Goal: Information Seeking & Learning: Learn about a topic

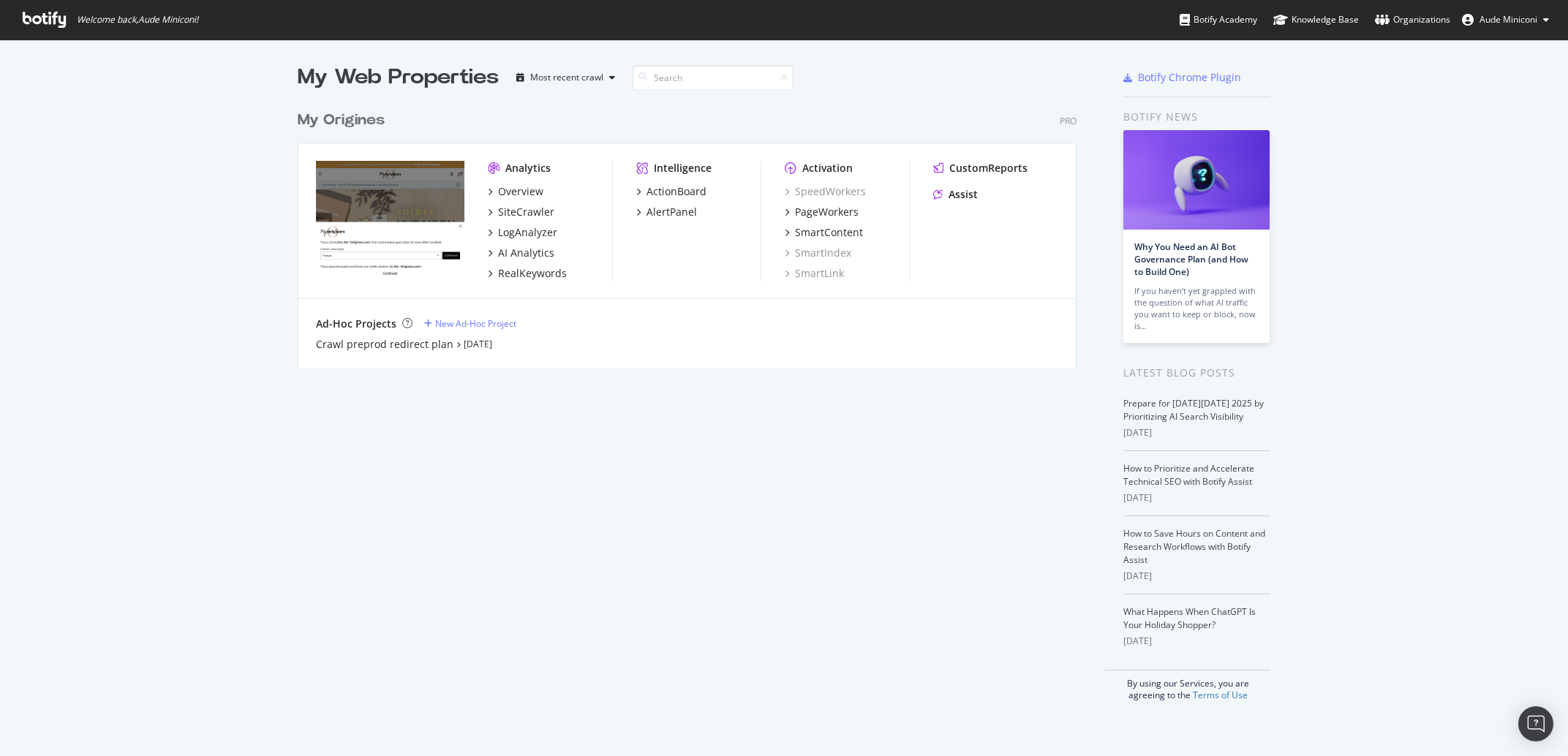
scroll to position [742, 1540]
click at [537, 219] on div "Overview SiteCrawler LogAnalyzer AI Analytics RealKeywords" at bounding box center [550, 232] width 124 height 97
click at [537, 216] on div "SiteCrawler" at bounding box center [526, 212] width 56 height 14
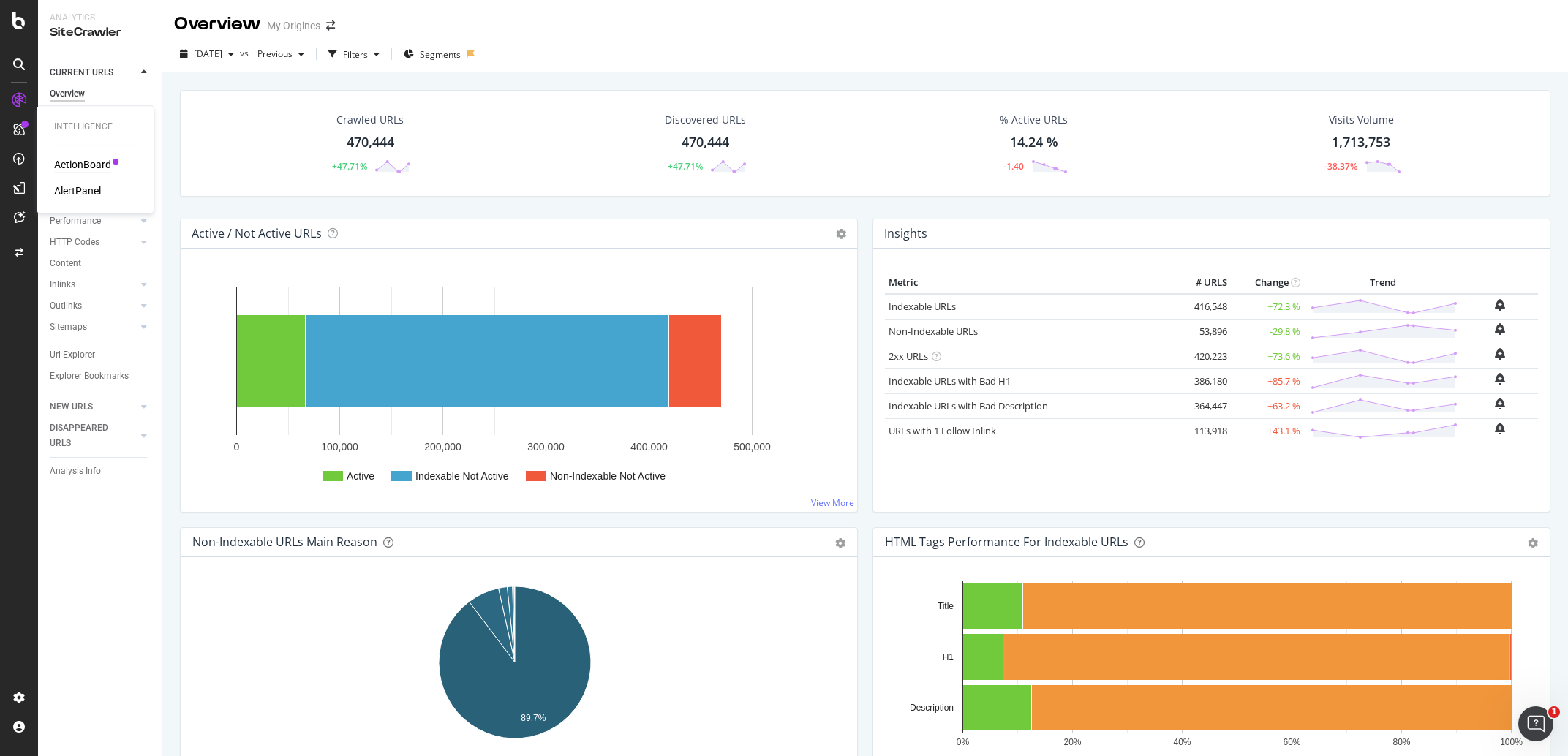
click at [79, 164] on div "ActionBoard" at bounding box center [82, 164] width 57 height 14
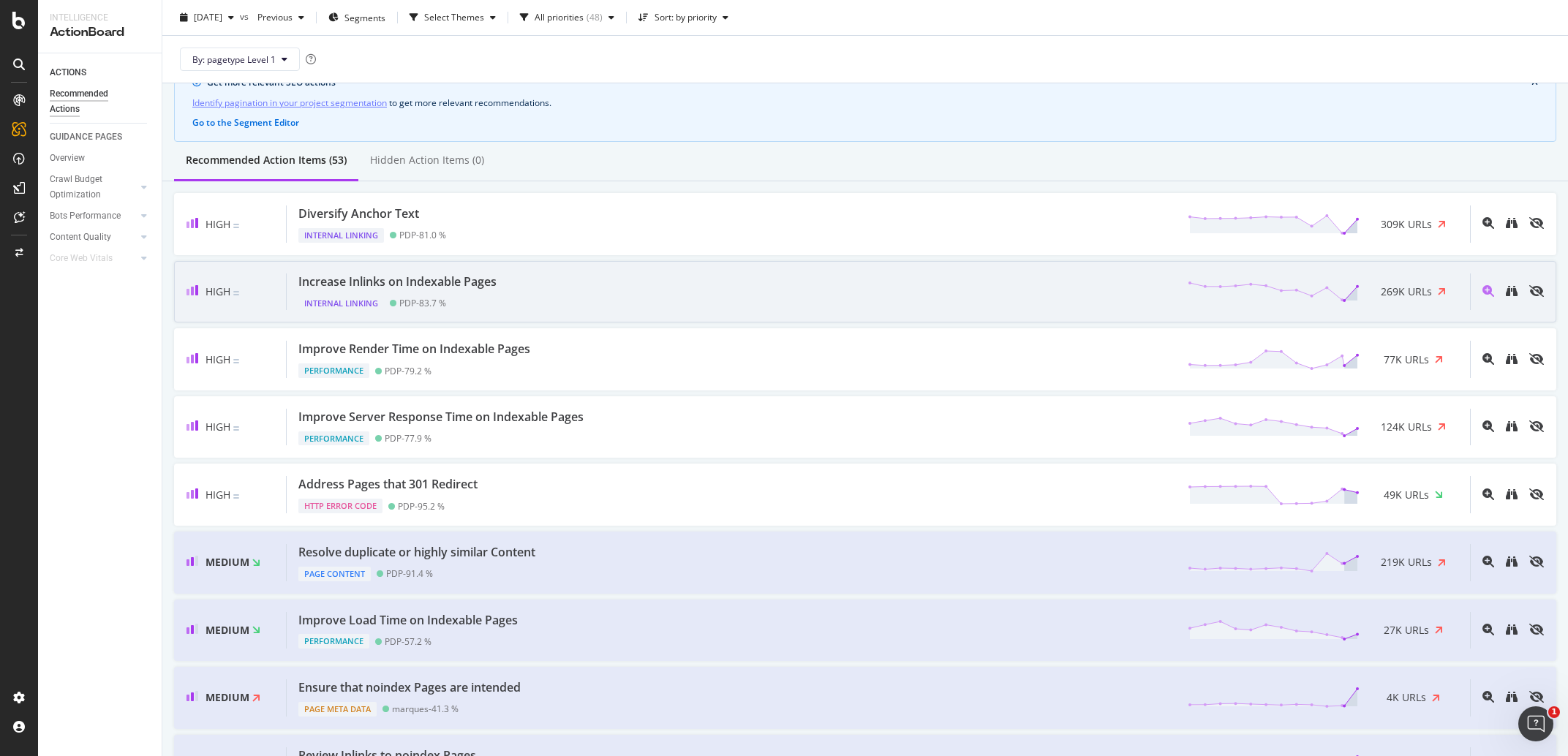
scroll to position [136, 0]
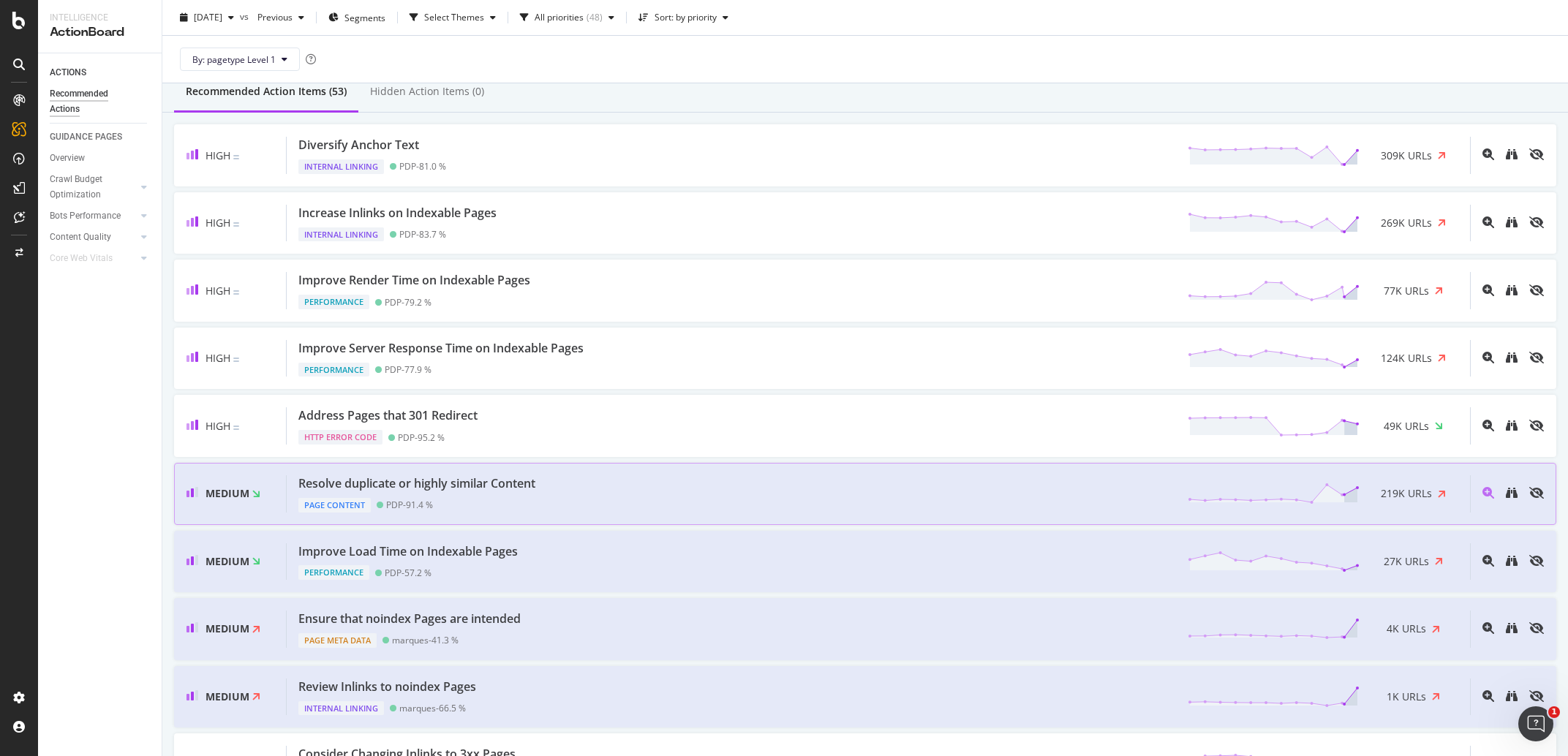
click at [629, 505] on div "Resolve duplicate or highly similar Content Page Content PDP - 91.4 % 219K URLs" at bounding box center [878, 494] width 1183 height 37
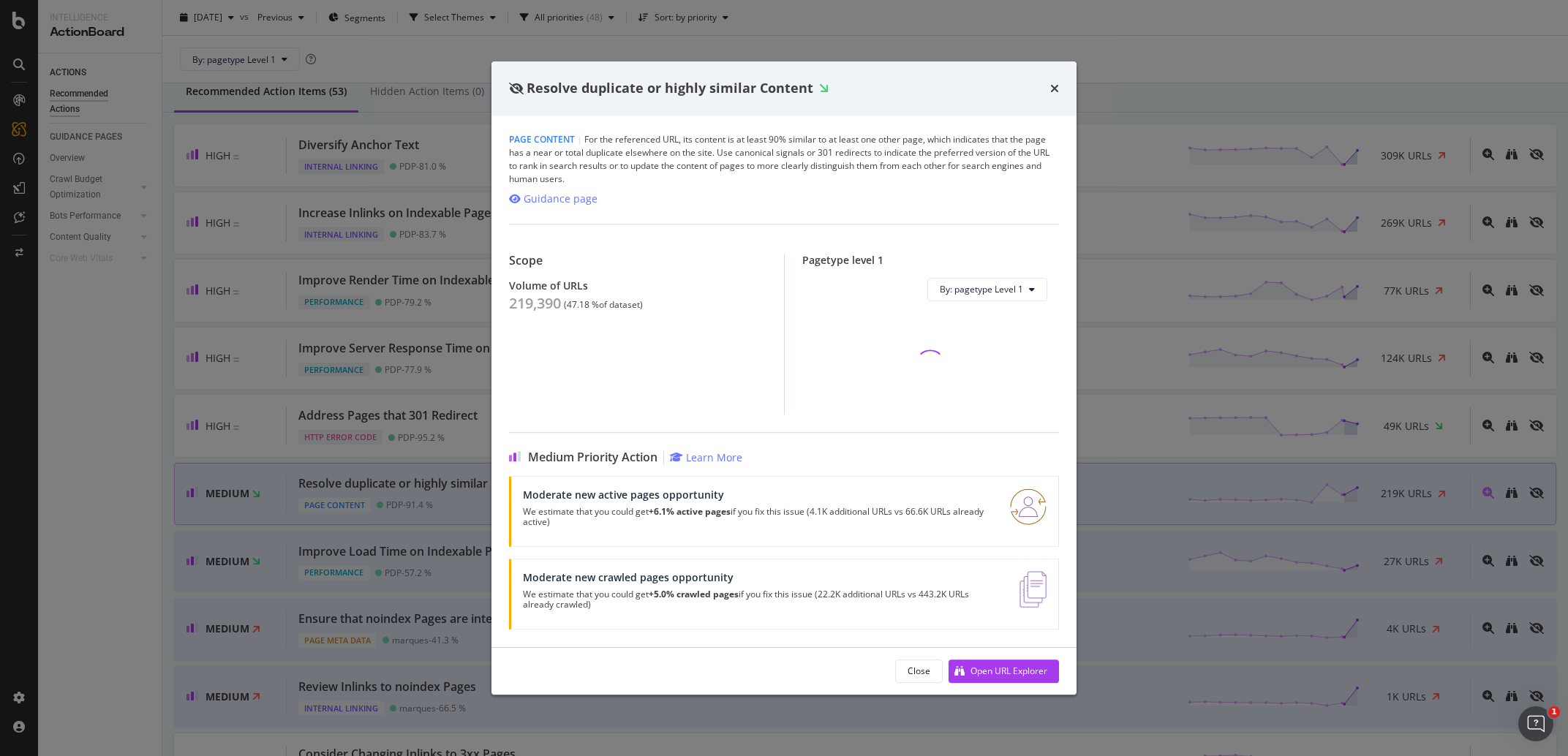
scroll to position [136, 0]
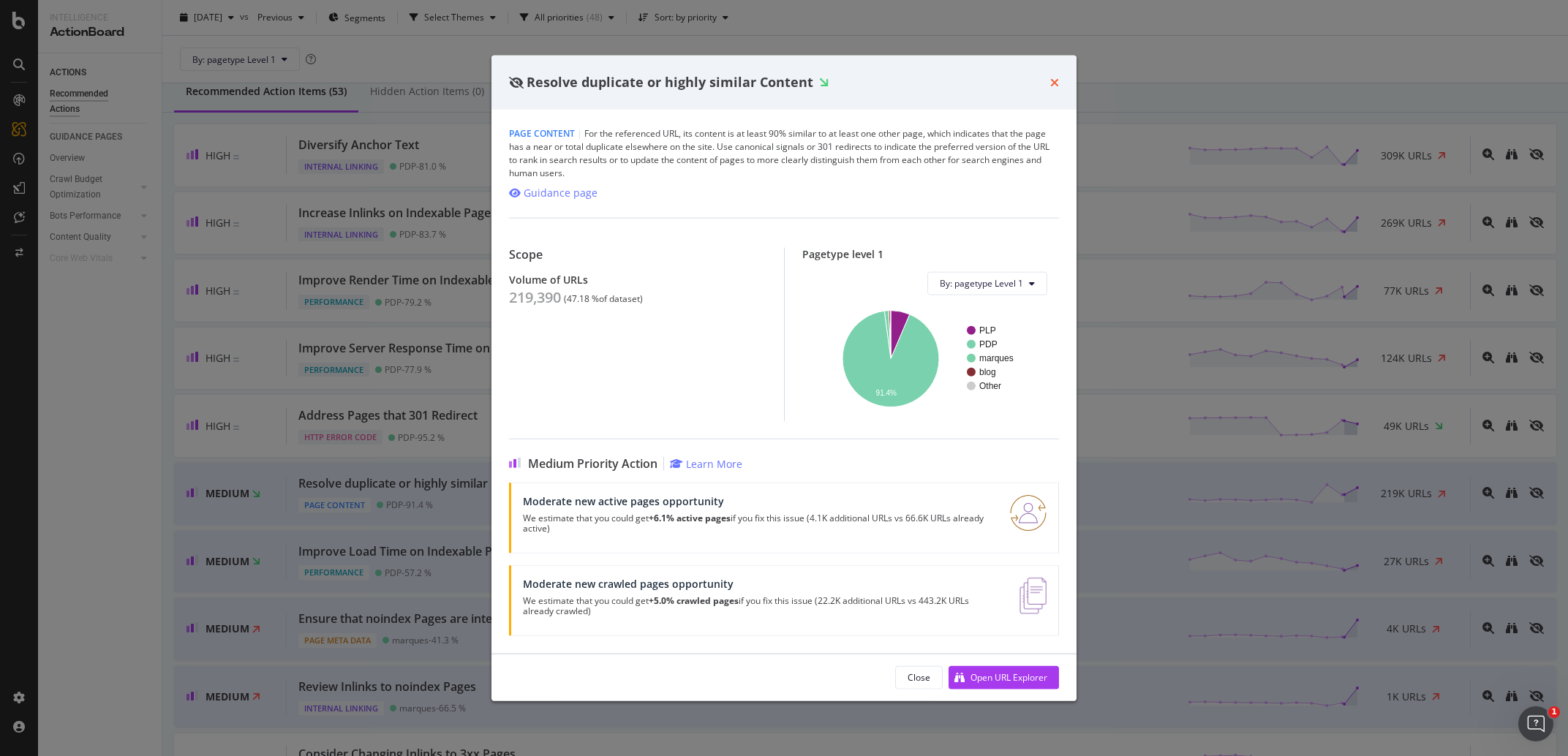
click at [1052, 79] on icon "times" at bounding box center [1055, 82] width 9 height 11
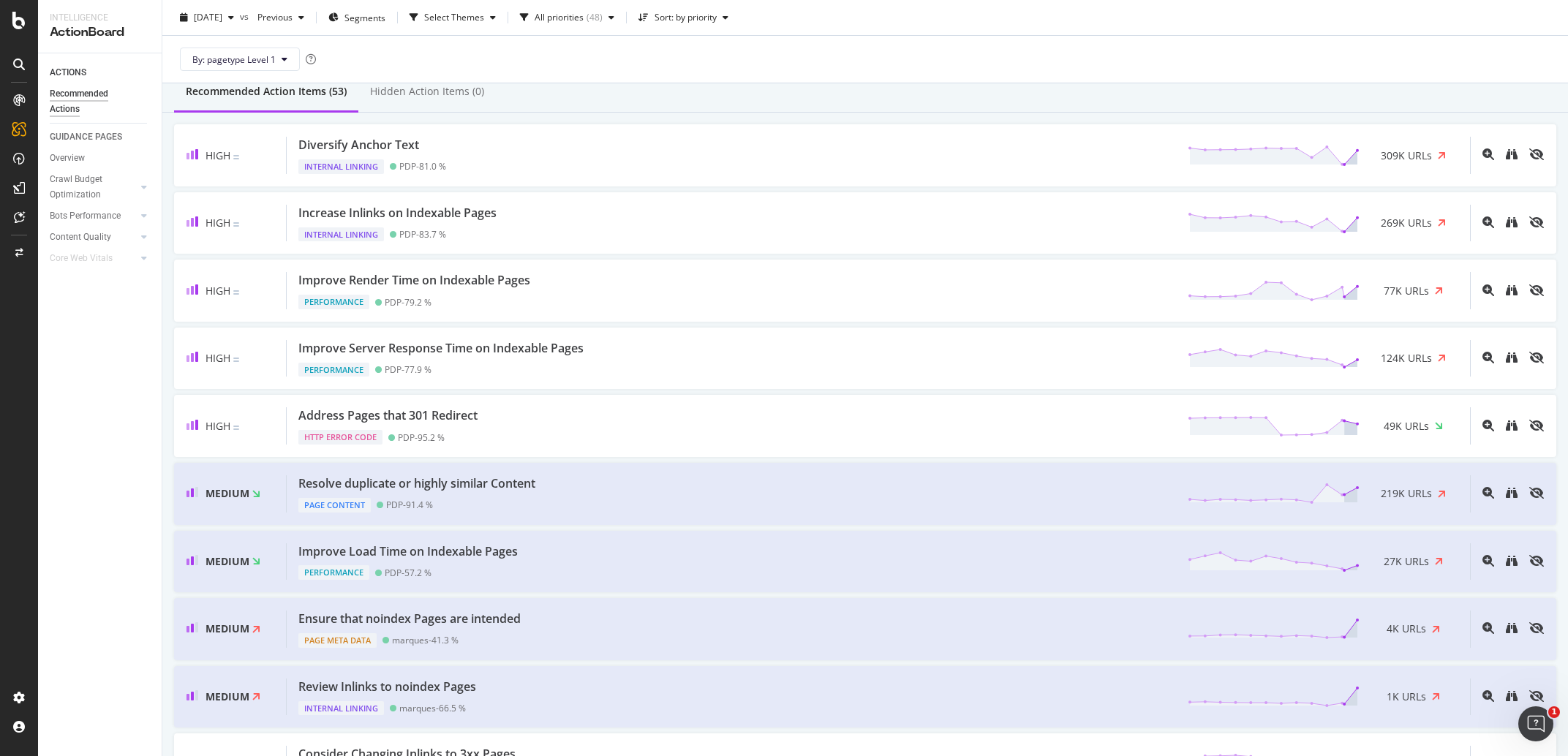
scroll to position [136, 0]
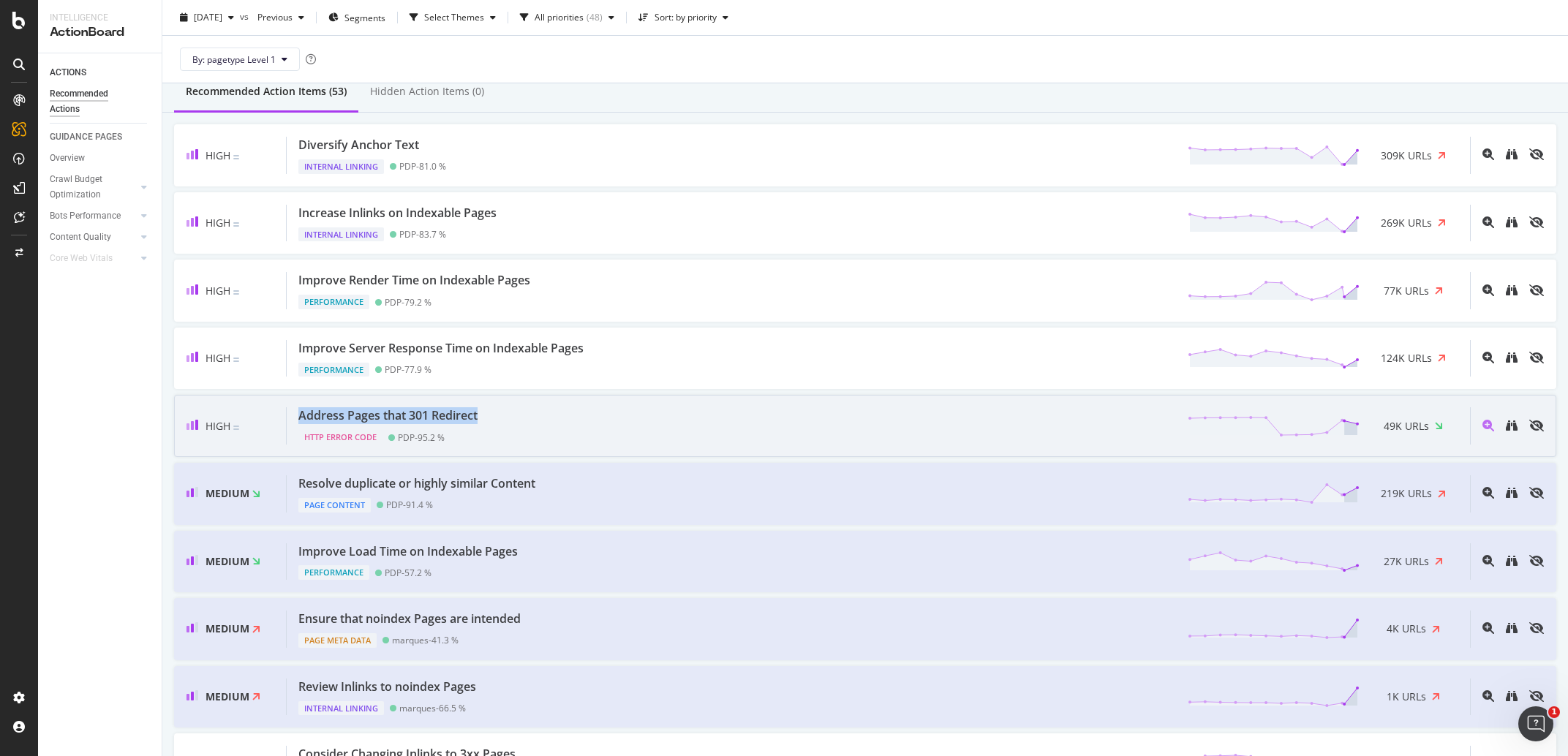
drag, startPoint x: 493, startPoint y: 418, endPoint x: 297, endPoint y: 422, distance: 196.0
click at [297, 422] on div "Address Pages that 301 Redirect HTTP Error Code PDP - 95.2 % 49K URLs" at bounding box center [878, 425] width 1183 height 37
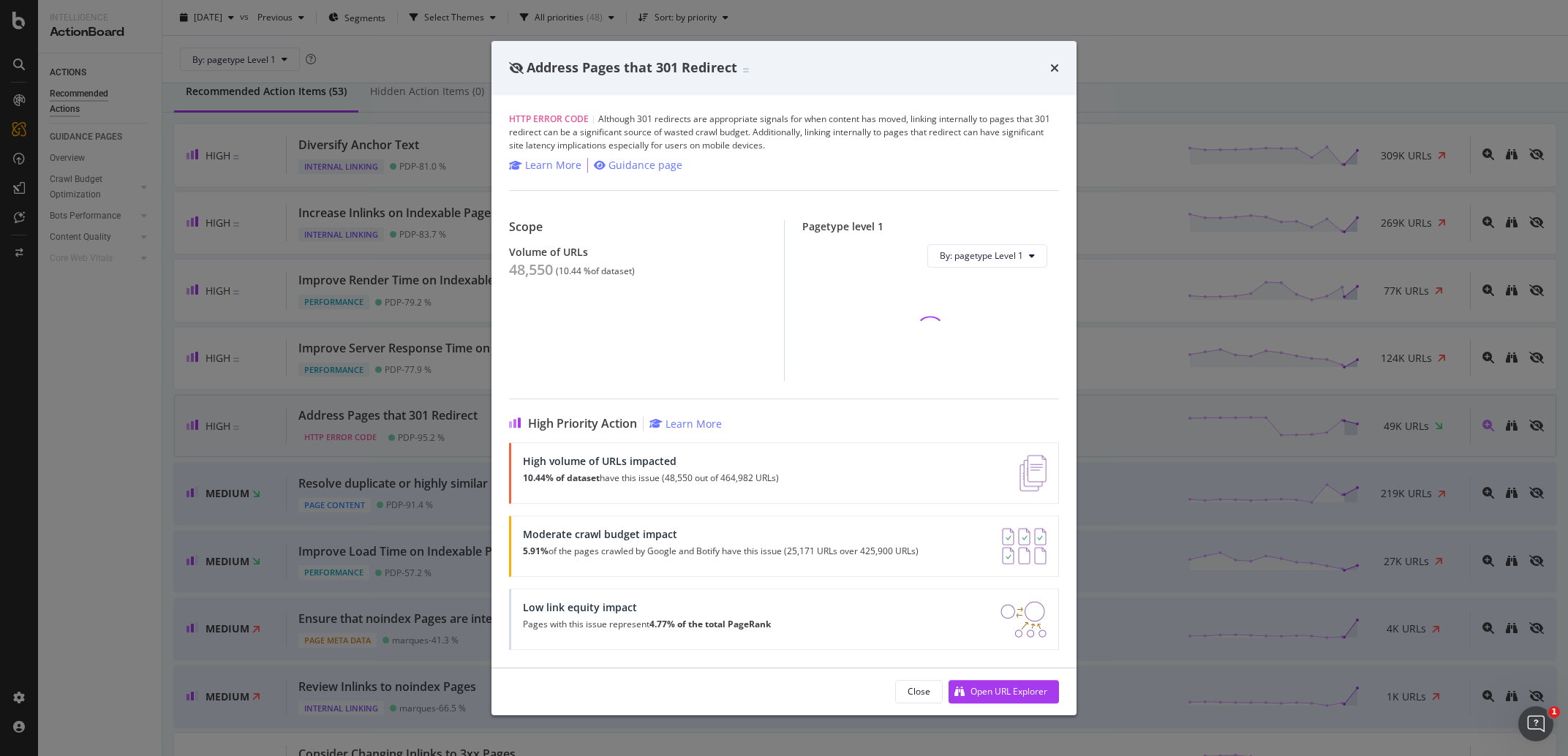
scroll to position [136, 0]
click at [1054, 68] on icon "times" at bounding box center [1055, 68] width 9 height 11
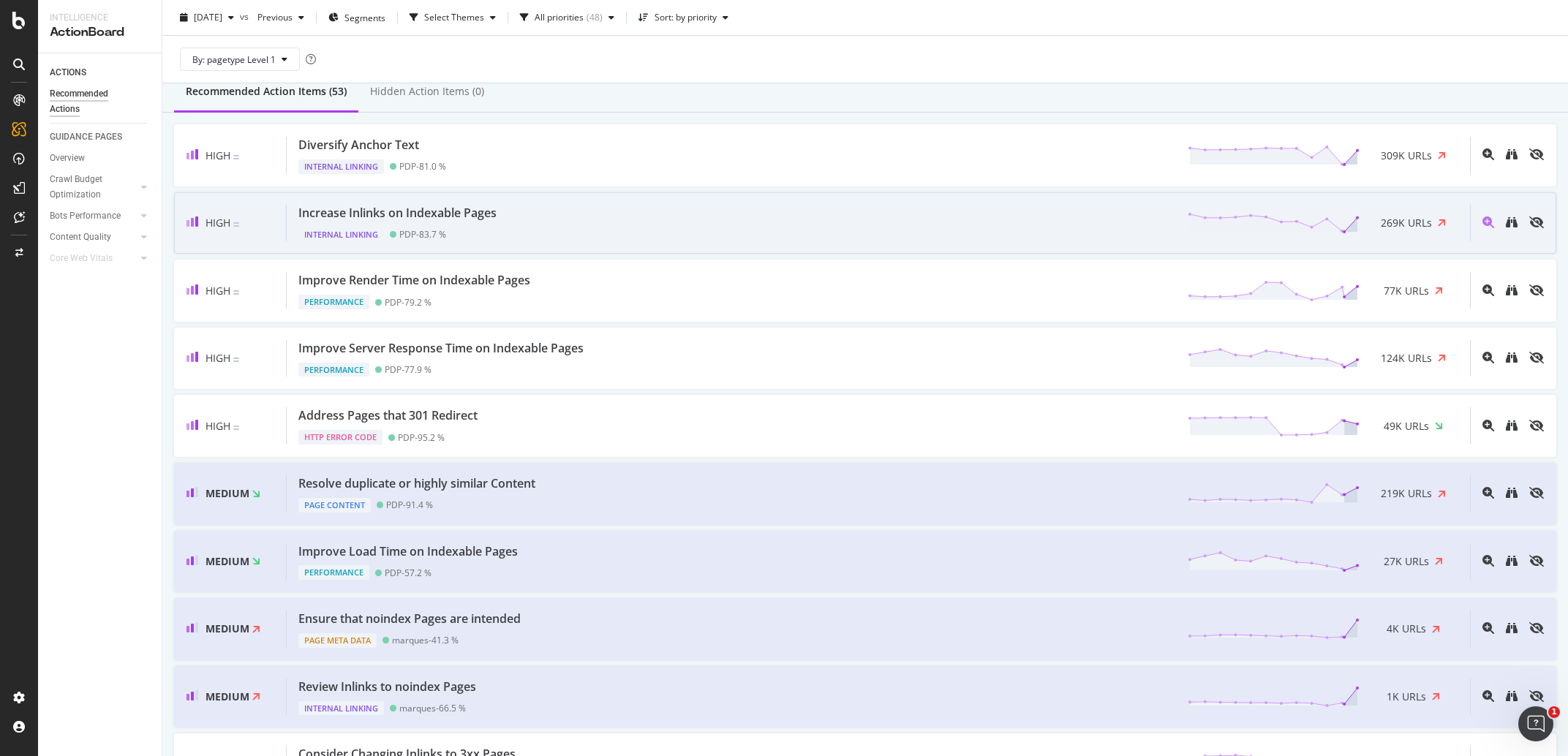
scroll to position [136, 0]
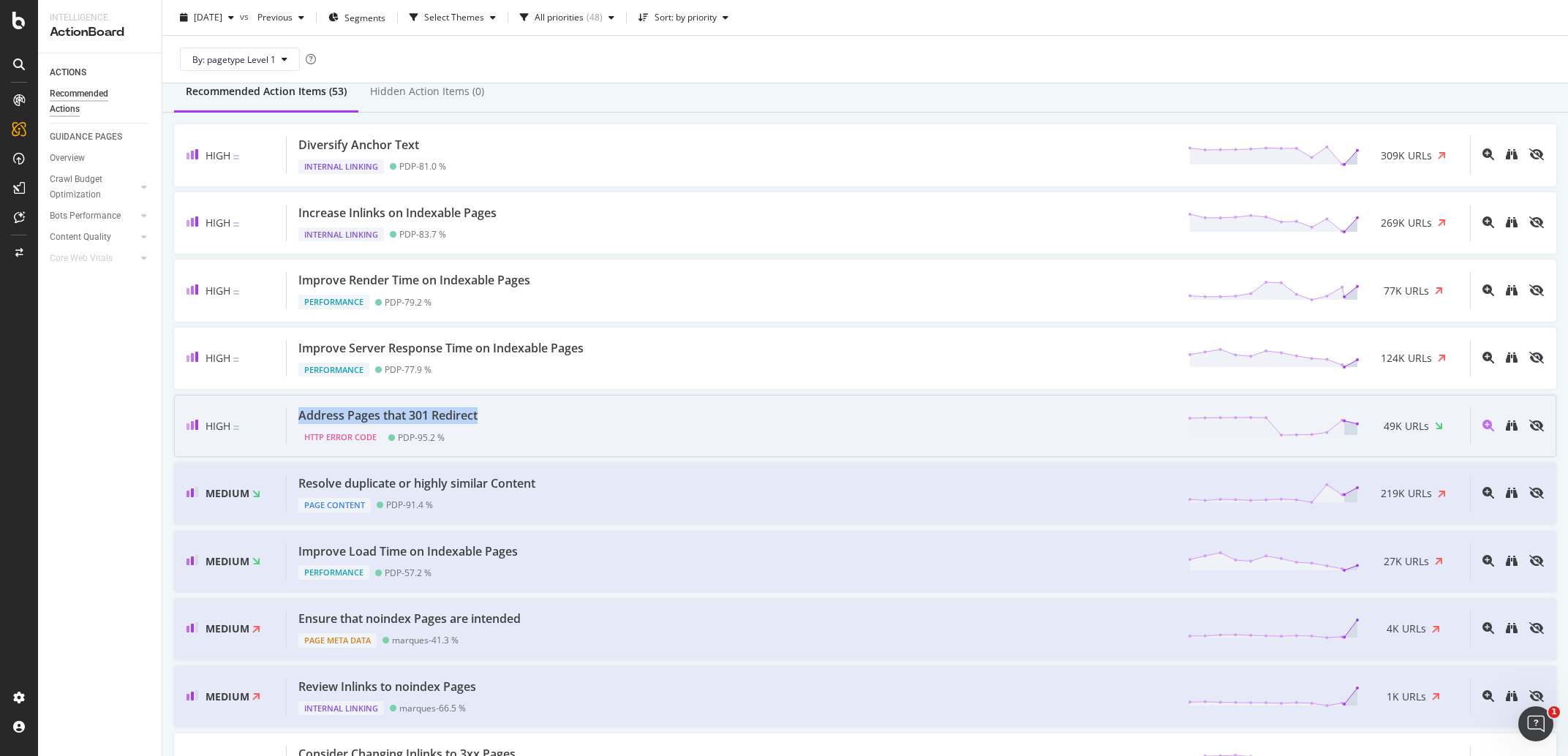
drag, startPoint x: 390, startPoint y: 421, endPoint x: 297, endPoint y: 420, distance: 93.0
click at [297, 420] on div "Address Pages that 301 Redirect HTTP Error Code PDP - 95.2 % 49K URLs" at bounding box center [878, 425] width 1183 height 37
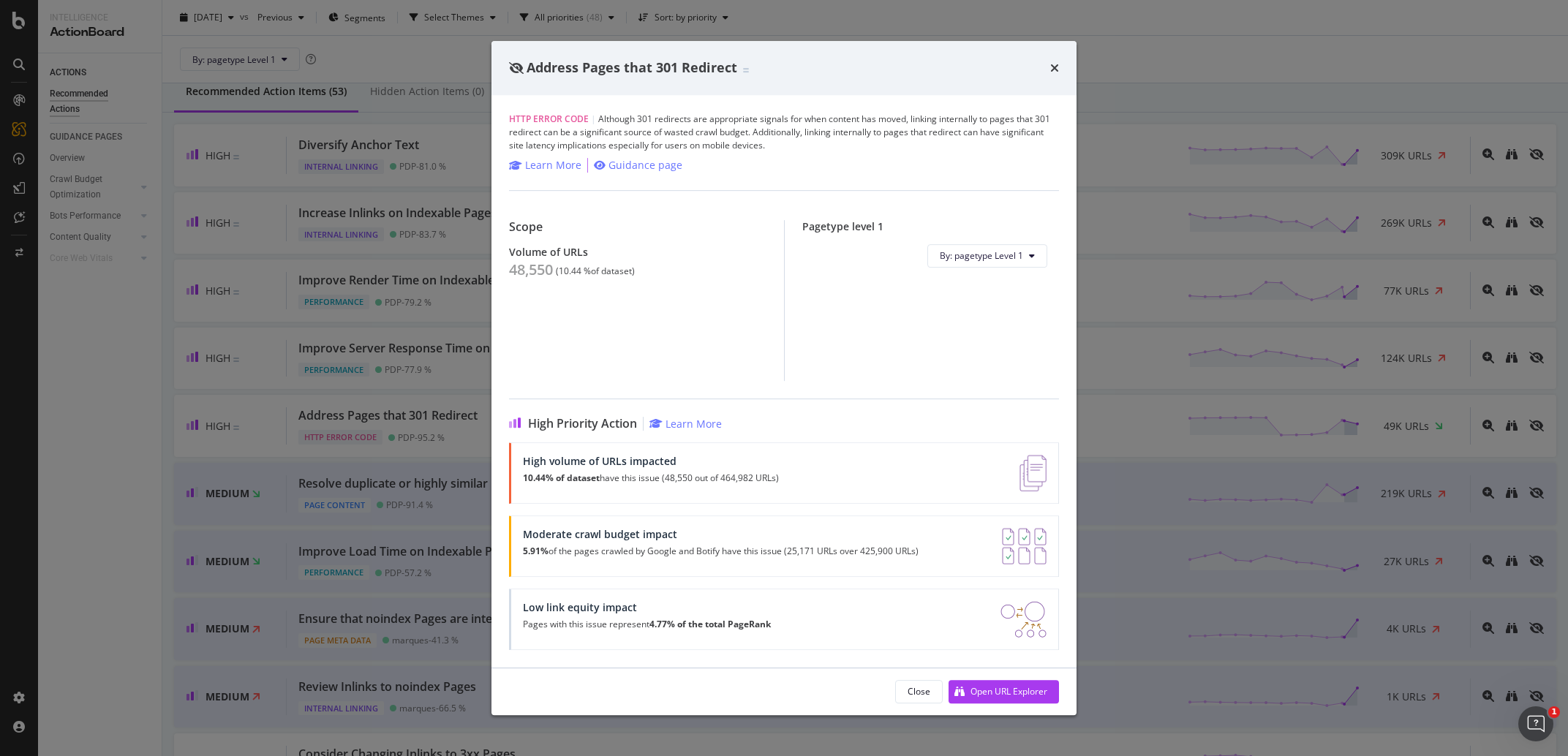
scroll to position [136, 0]
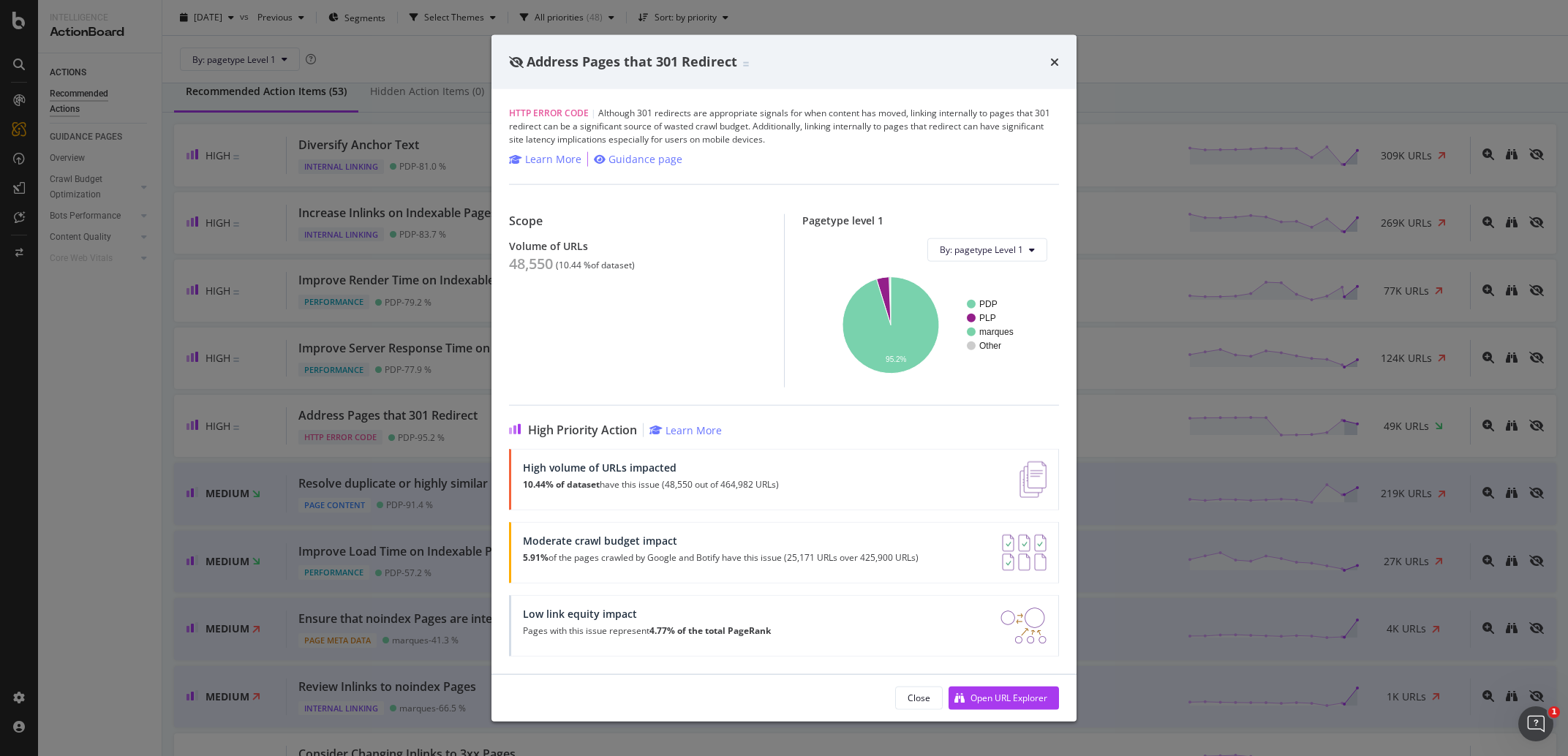
click at [616, 75] on div "Address Pages that 301 Redirect" at bounding box center [784, 62] width 585 height 54
click at [619, 66] on span "Address Pages that 301 Redirect" at bounding box center [632, 61] width 210 height 18
copy div "Address Pages that 301 Redirect"
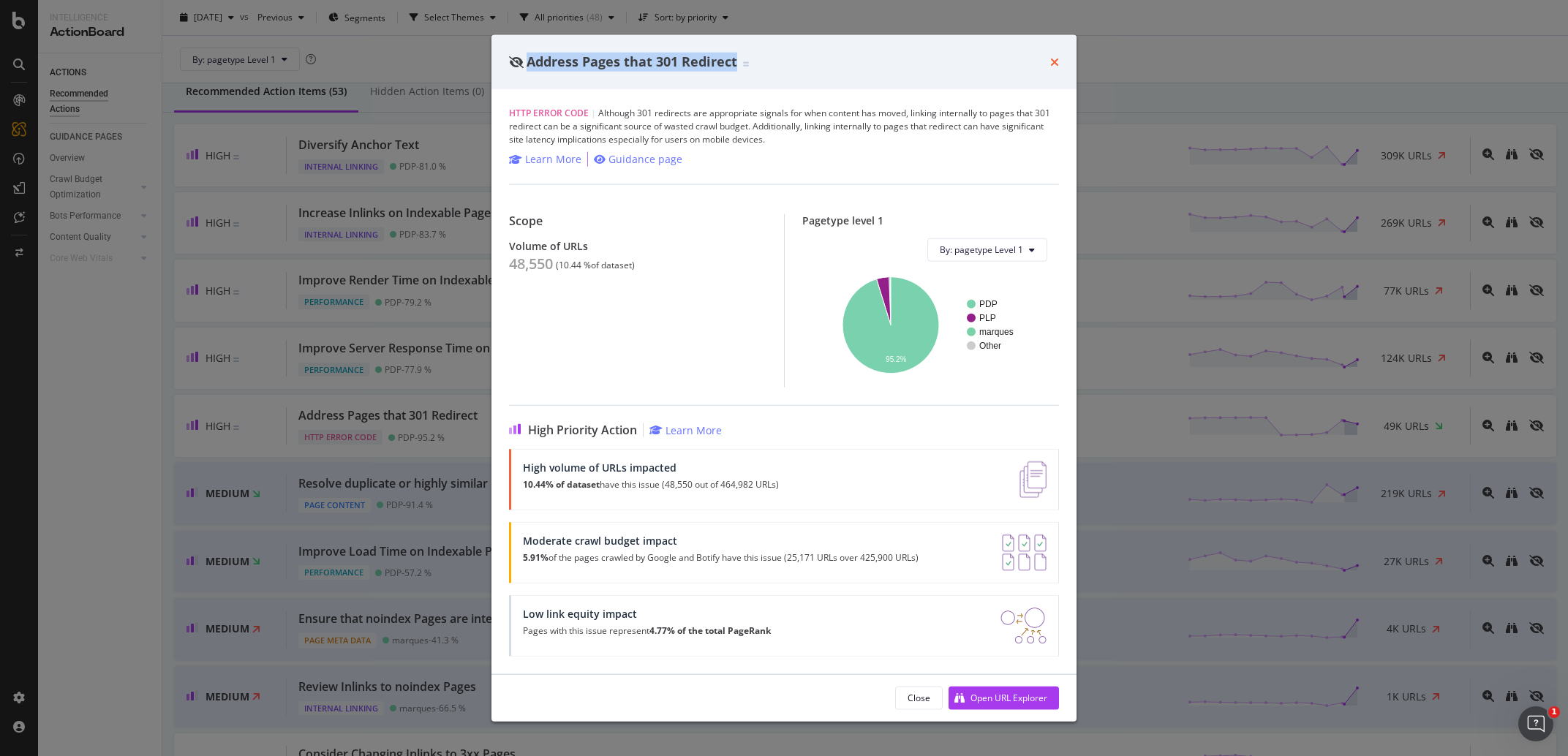
click at [1053, 57] on icon "times" at bounding box center [1055, 61] width 9 height 11
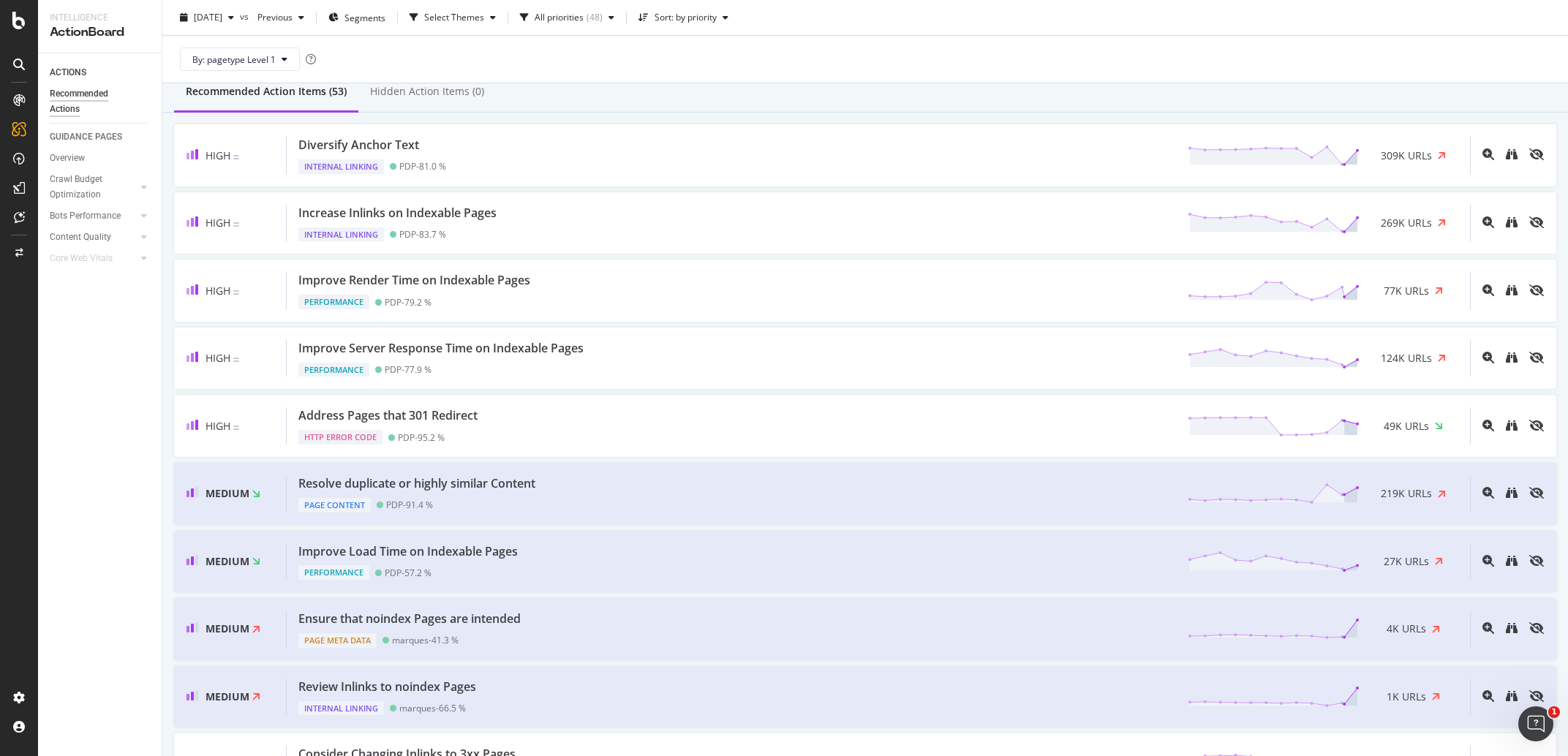
scroll to position [136, 0]
drag, startPoint x: 526, startPoint y: 489, endPoint x: 290, endPoint y: 482, distance: 236.1
click at [290, 482] on div "Resolve duplicate or highly similar Content Page Content PDP - 91.4 % 219K URLs" at bounding box center [878, 494] width 1183 height 37
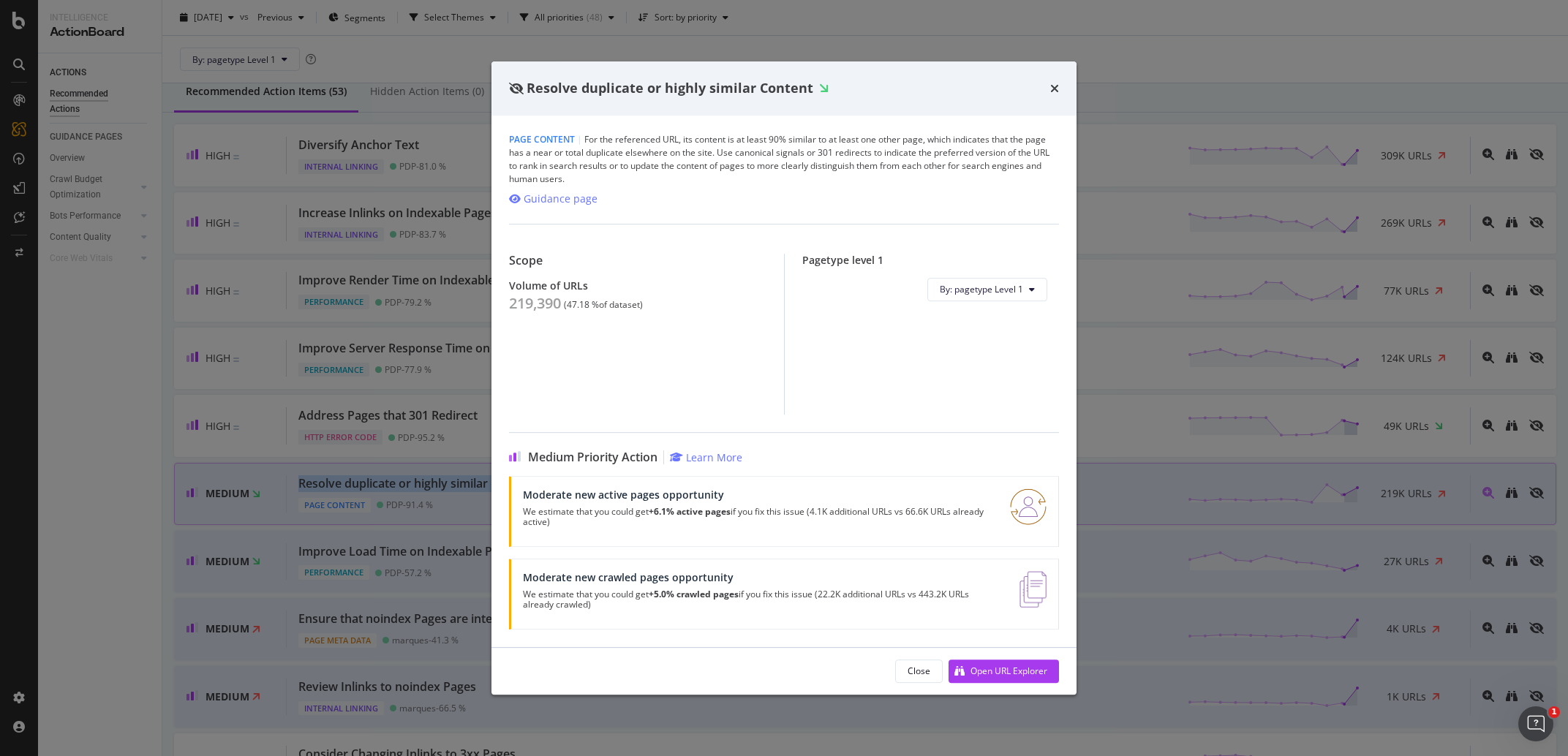
scroll to position [136, 0]
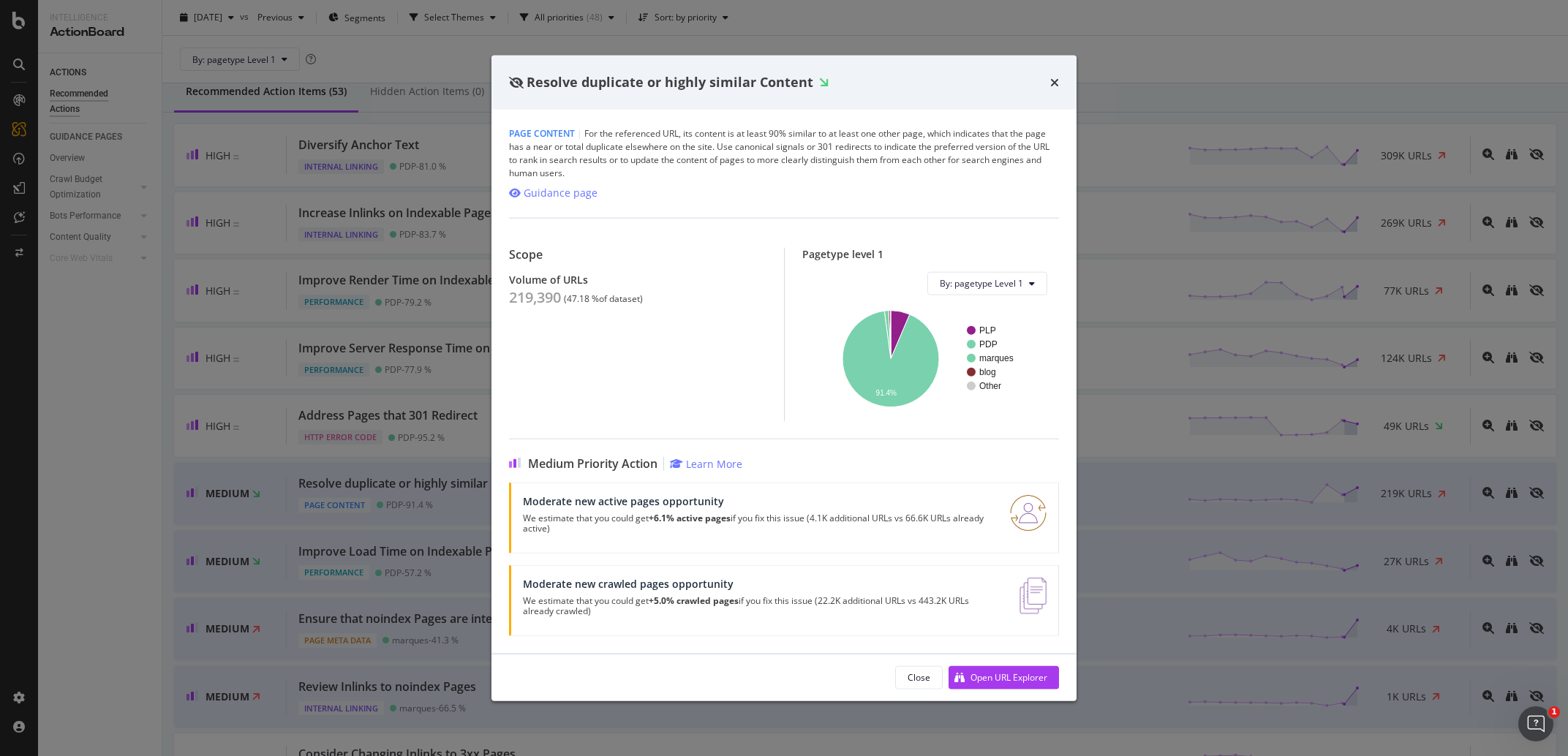
click at [624, 90] on span "Resolve duplicate or highly similar Content" at bounding box center [670, 82] width 287 height 18
copy div "Resolve duplicate or highly similar Content"
click at [1049, 85] on div "Resolve duplicate or highly similar Content" at bounding box center [784, 82] width 550 height 19
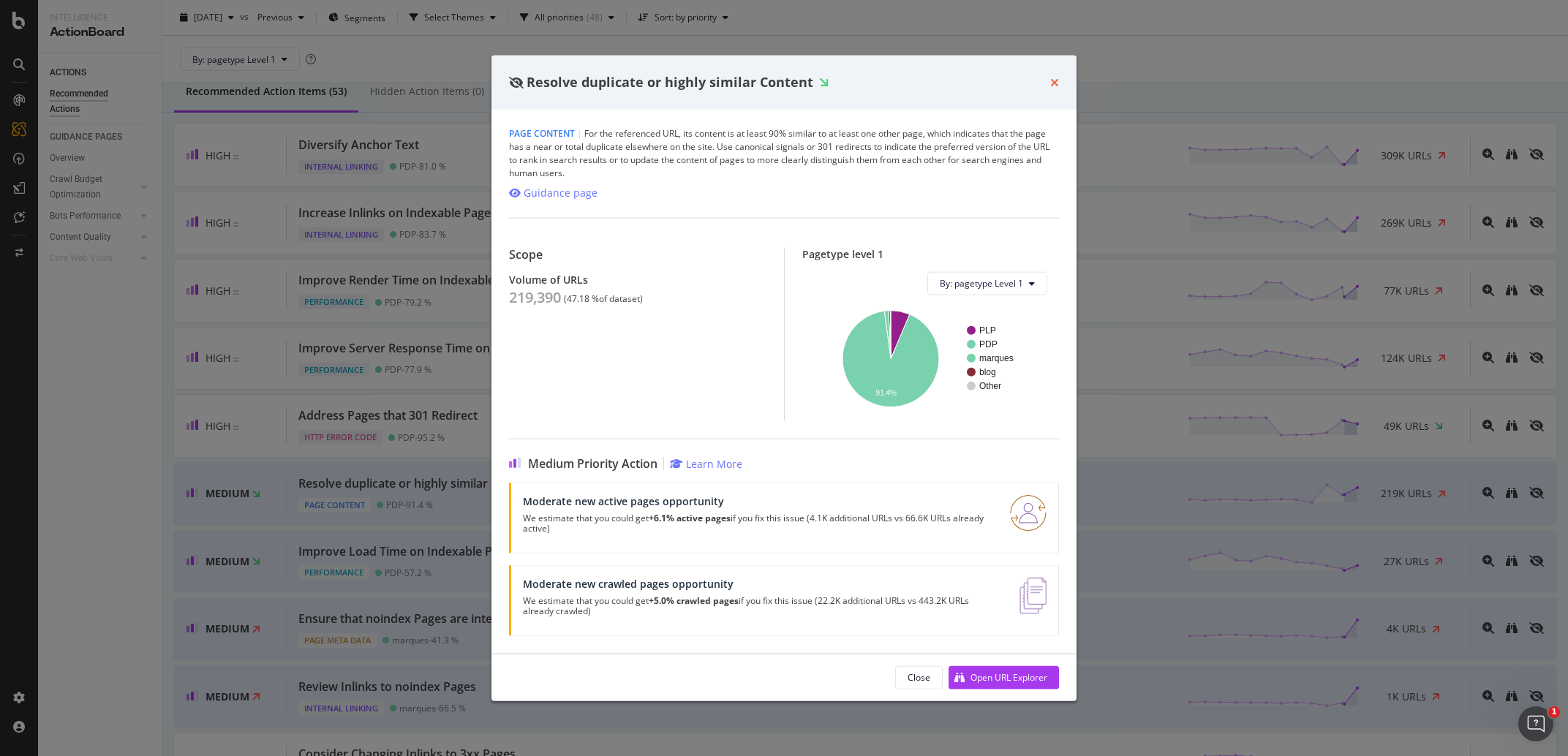
click at [1053, 76] on icon "times" at bounding box center [1055, 82] width 9 height 11
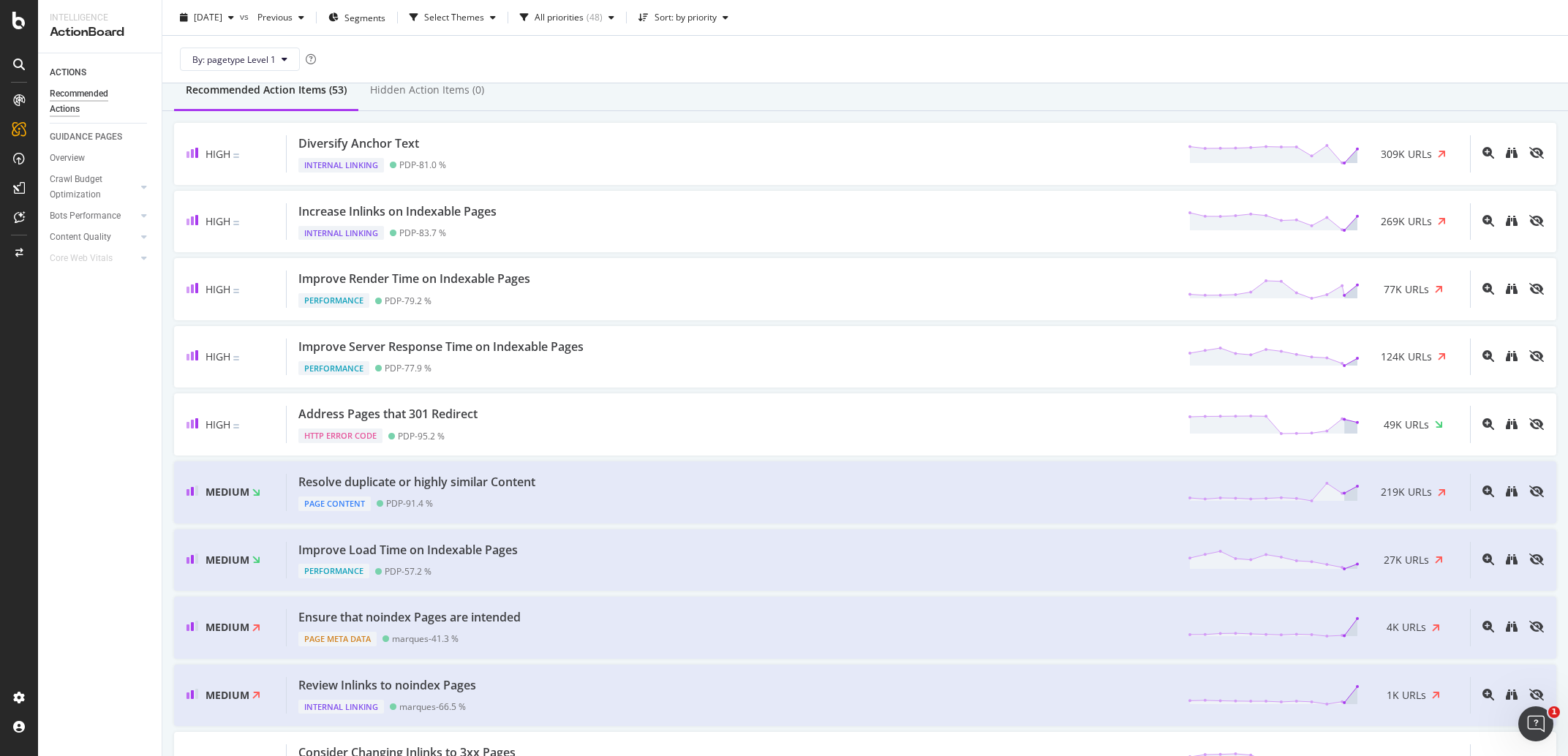
scroll to position [136, 0]
click at [649, 489] on div "Resolve duplicate or highly similar Content Page Content PDP - 91.4 % 219K URLs" at bounding box center [878, 494] width 1183 height 37
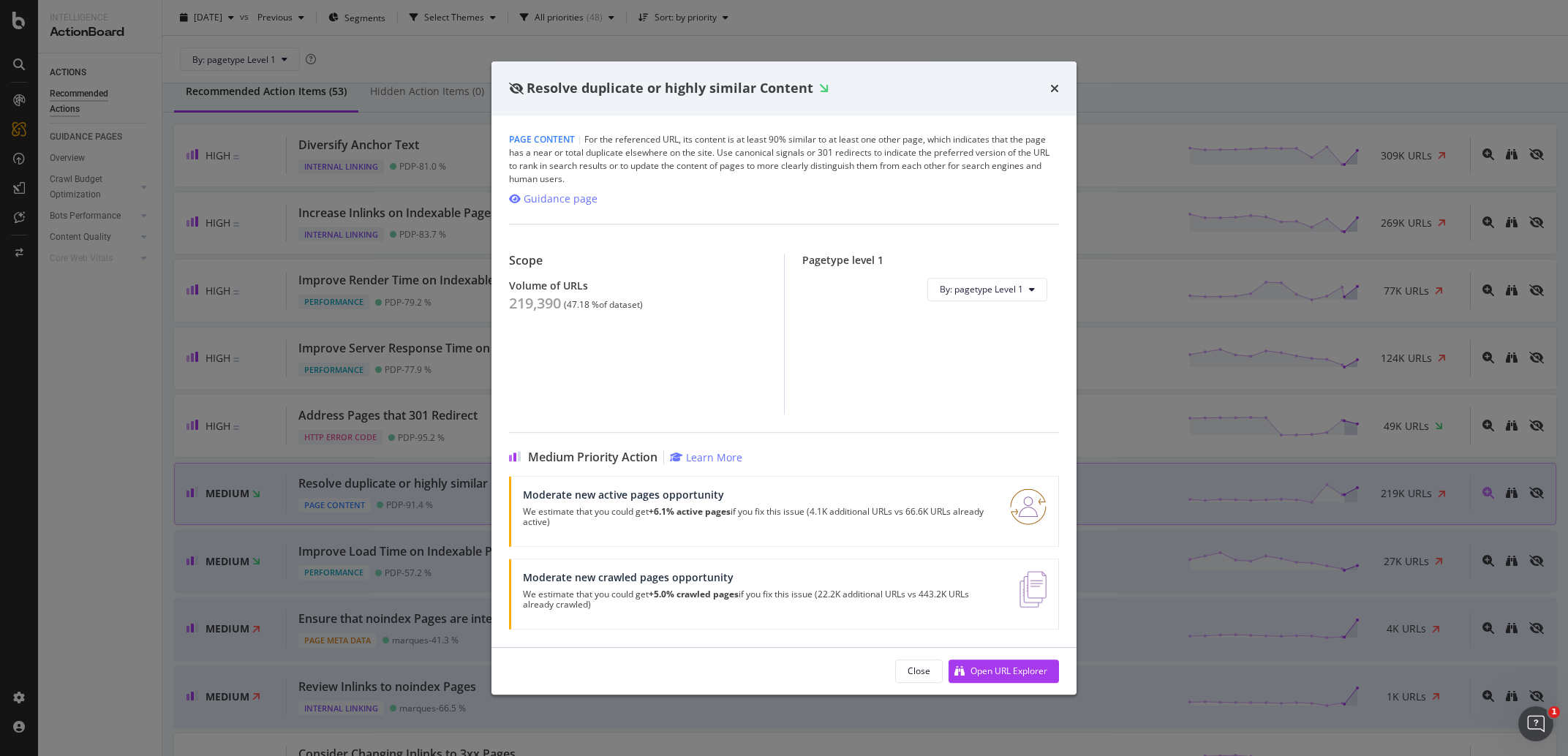
scroll to position [136, 0]
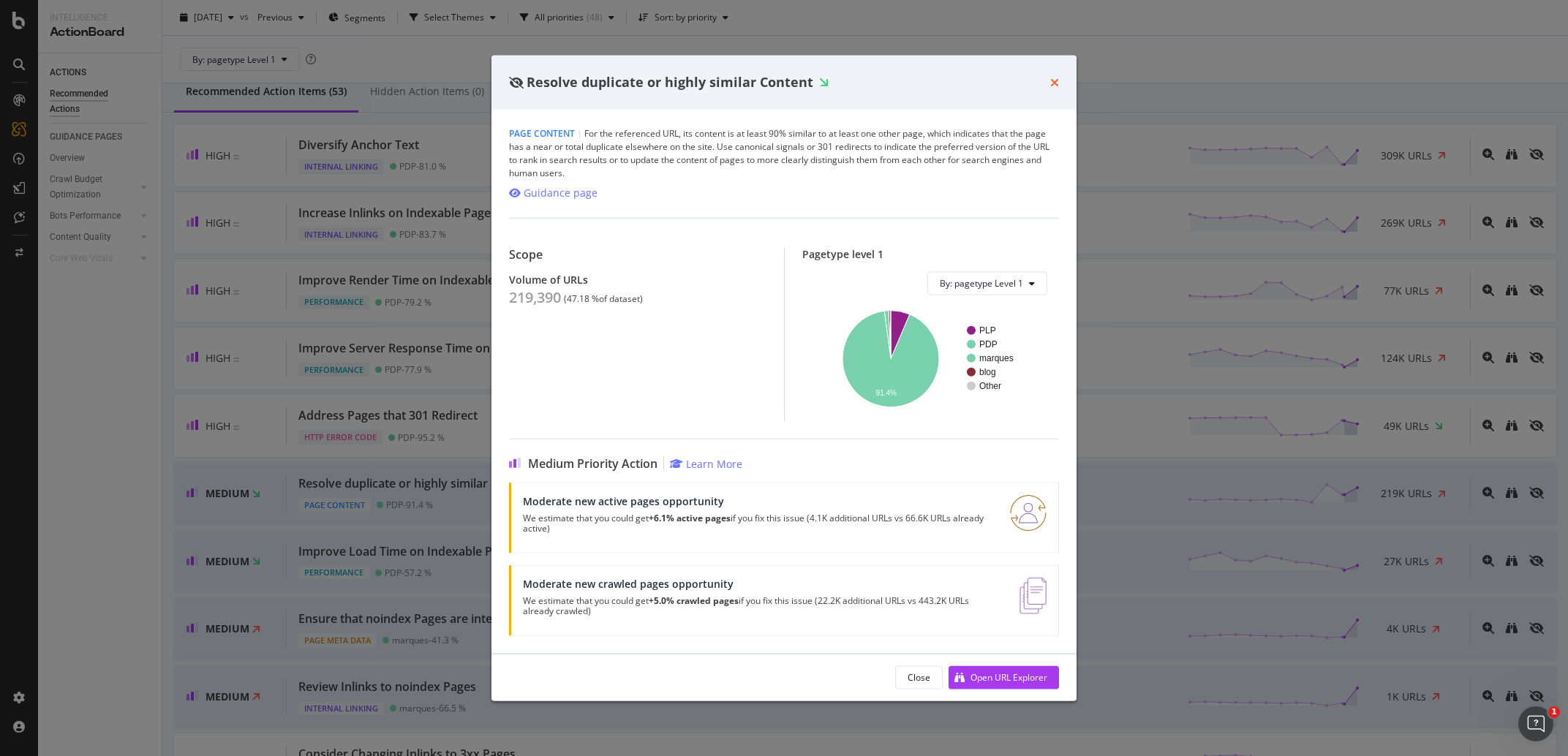
click at [1056, 82] on icon "times" at bounding box center [1055, 82] width 9 height 11
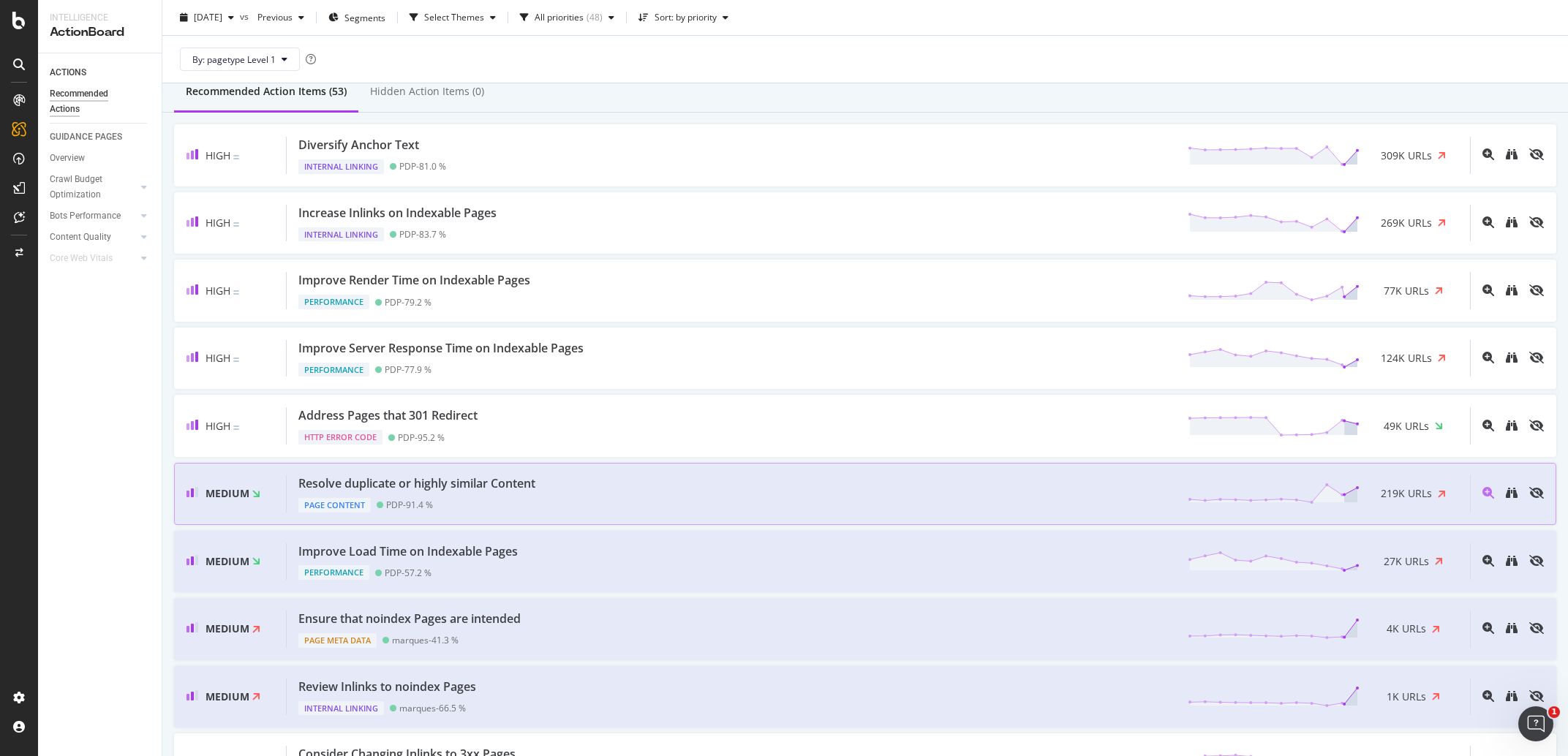
scroll to position [136, 0]
click at [1505, 495] on icon "binoculars" at bounding box center [1511, 492] width 11 height 11
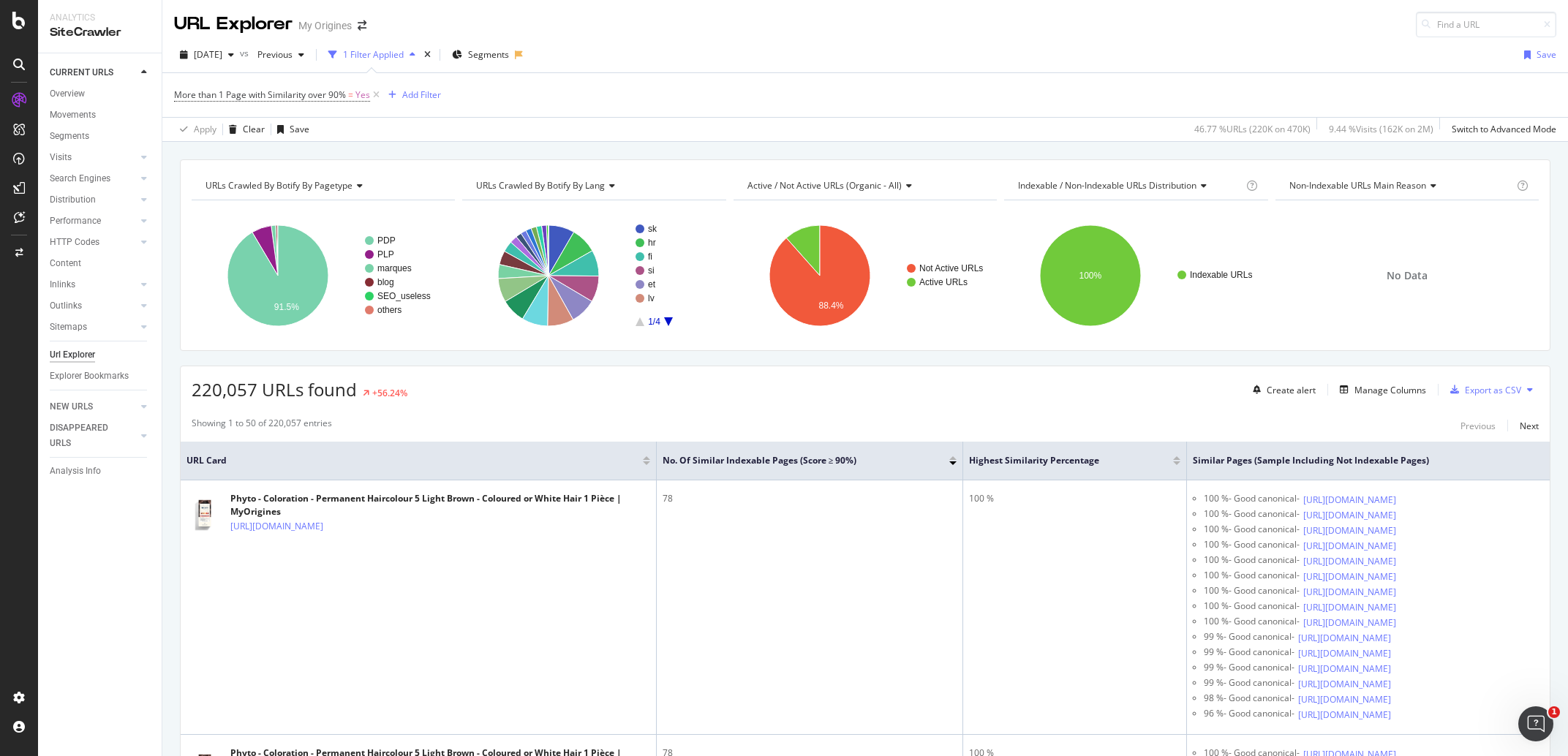
click at [354, 188] on icon at bounding box center [357, 186] width 10 height 9
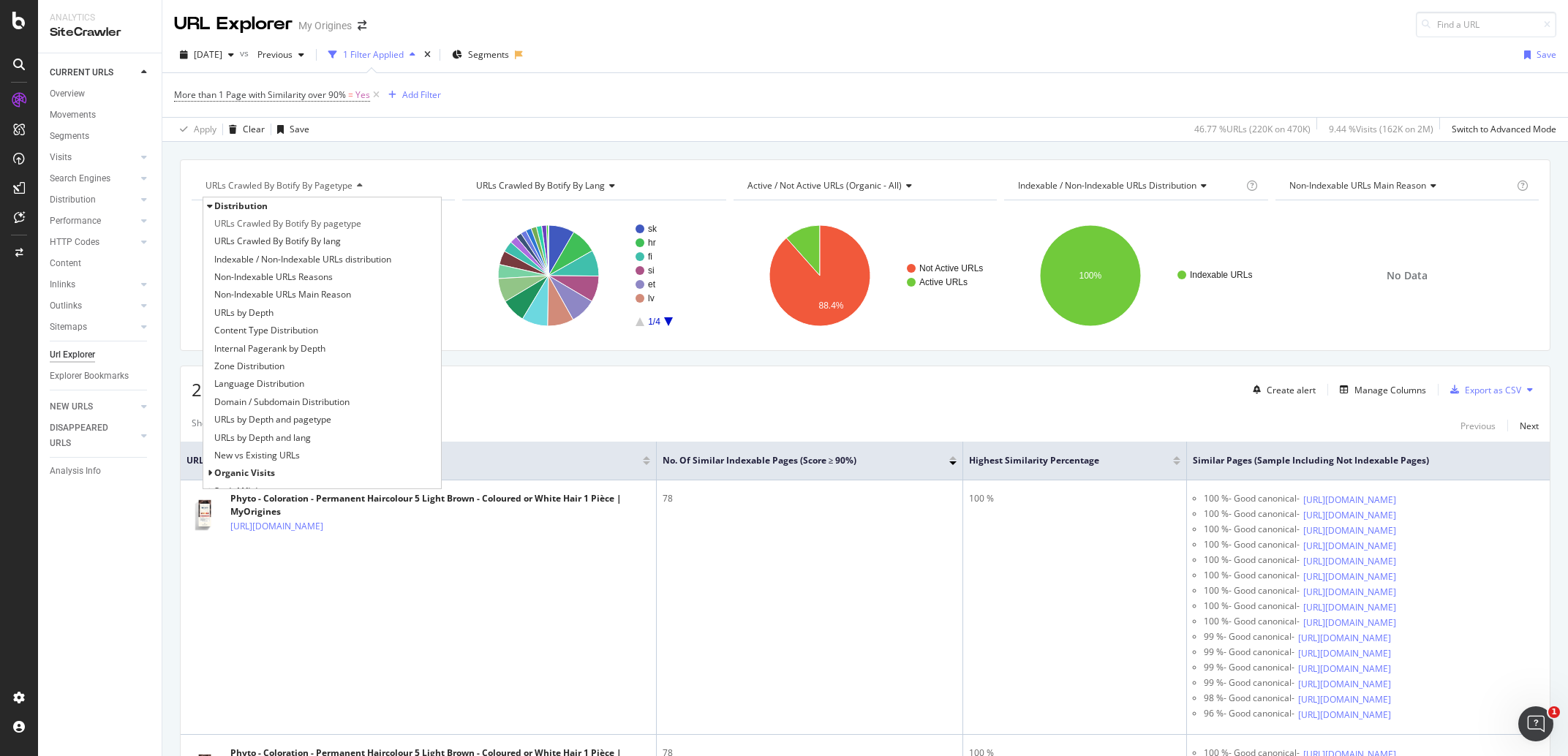
click at [364, 171] on div "URLs Crawled By Botify By pagetype Distribution URLs Crawled By Botify By paget…" at bounding box center [865, 255] width 1371 height 191
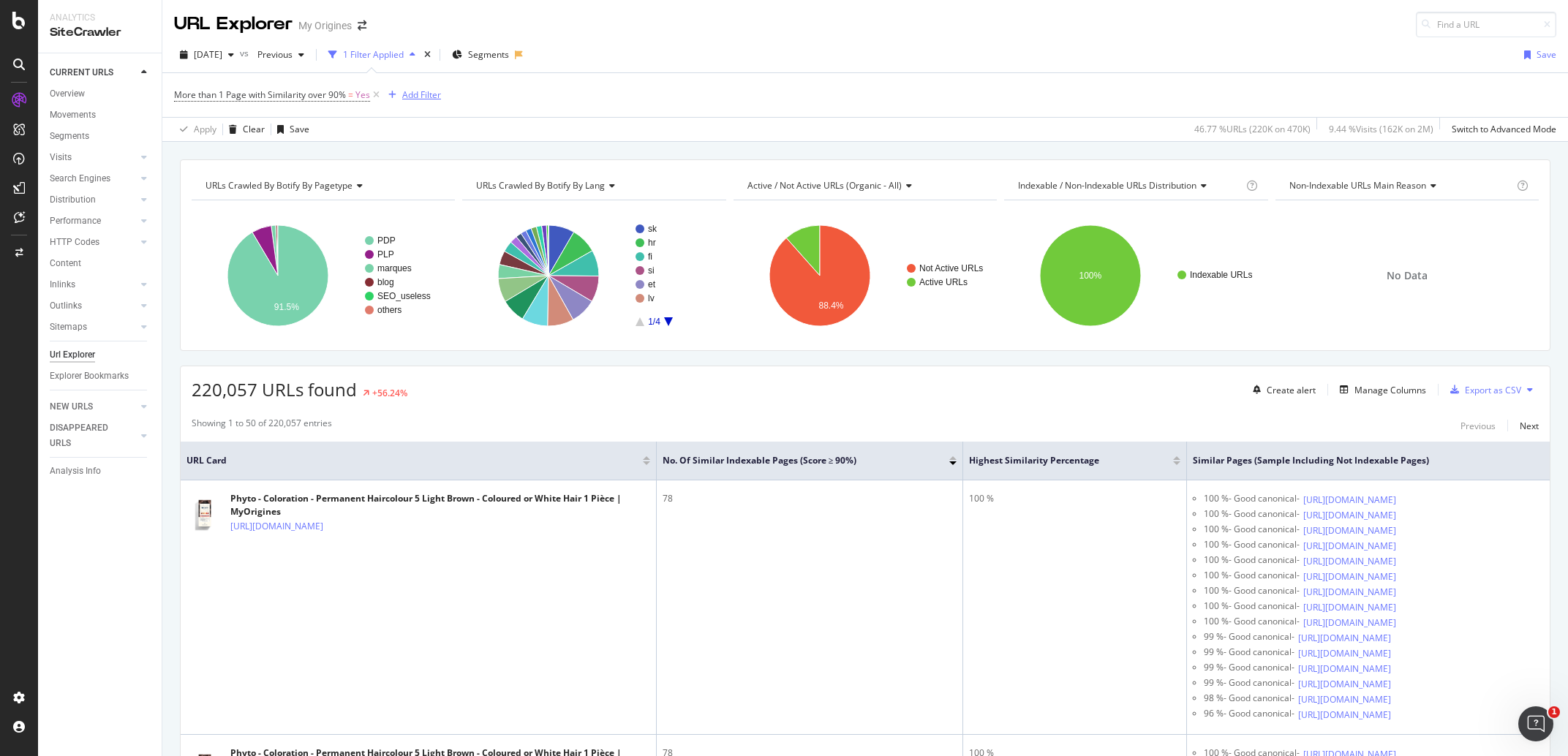
click at [427, 99] on div "Add Filter" at bounding box center [422, 94] width 39 height 12
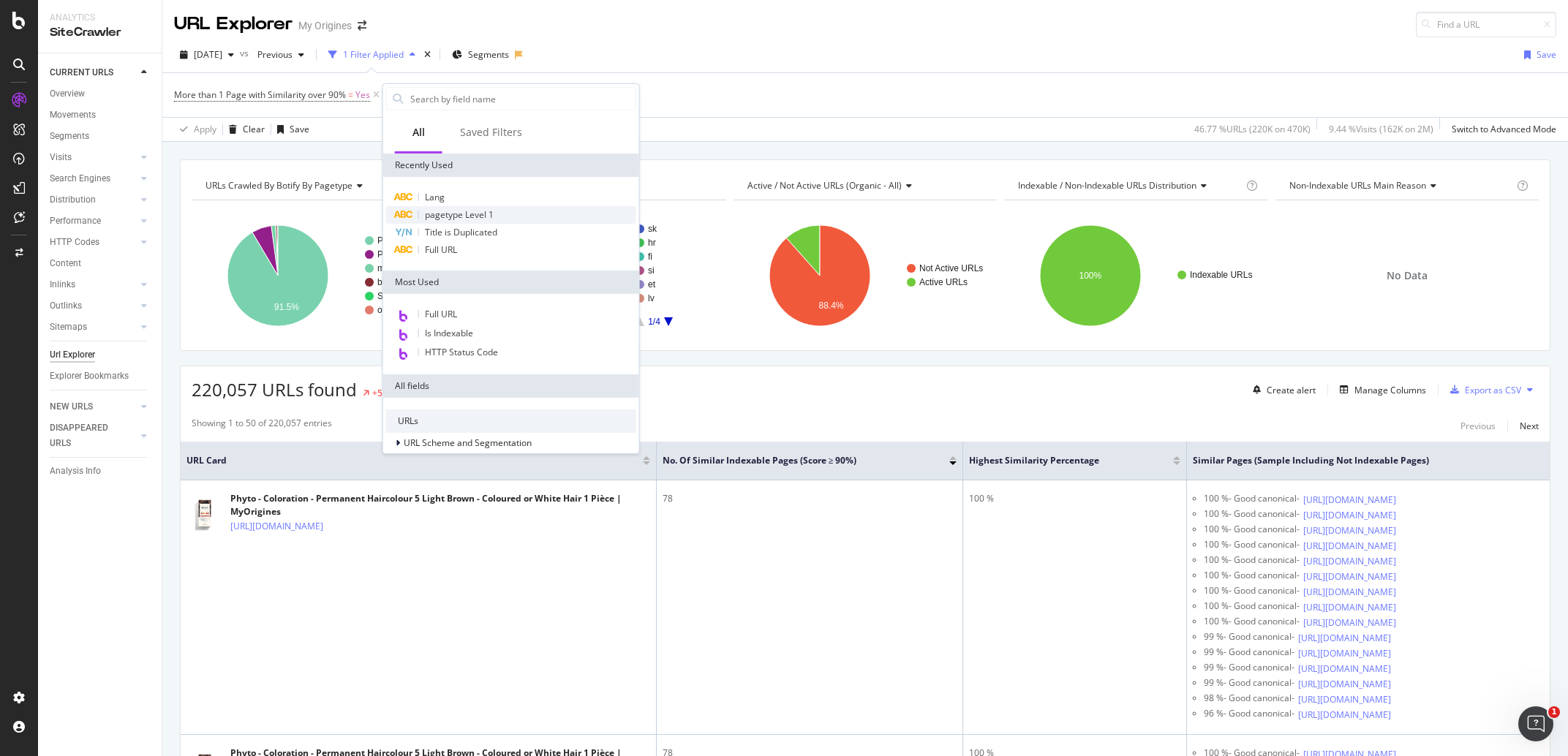
click at [450, 219] on span "pagetype Level 1" at bounding box center [459, 214] width 69 height 12
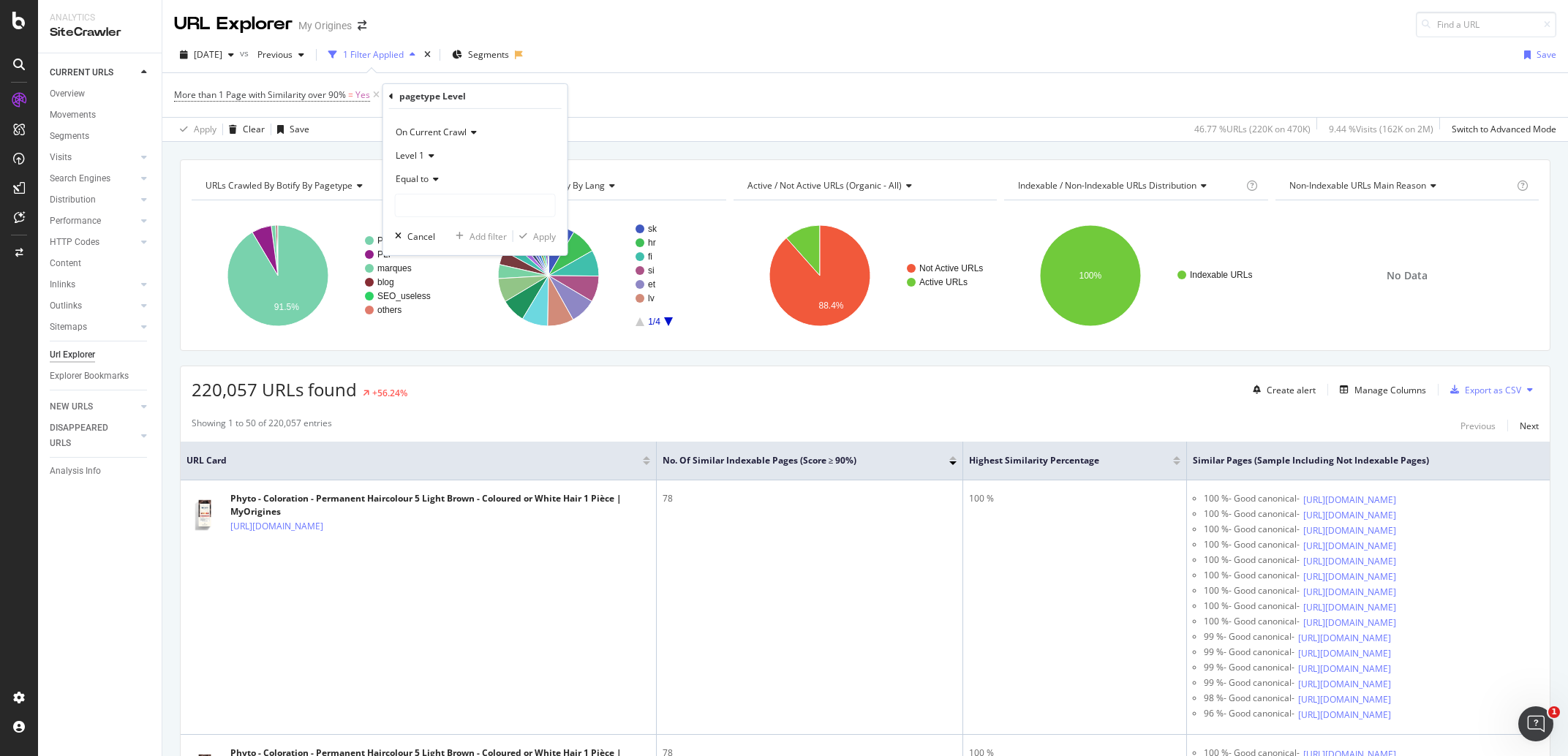
click at [435, 176] on icon at bounding box center [433, 179] width 10 height 9
click at [470, 168] on div "Equal to" at bounding box center [475, 179] width 161 height 24
click at [460, 201] on input "text" at bounding box center [475, 205] width 159 height 24
click at [457, 224] on span "PDP" at bounding box center [448, 225] width 98 height 12
type input "PDP"
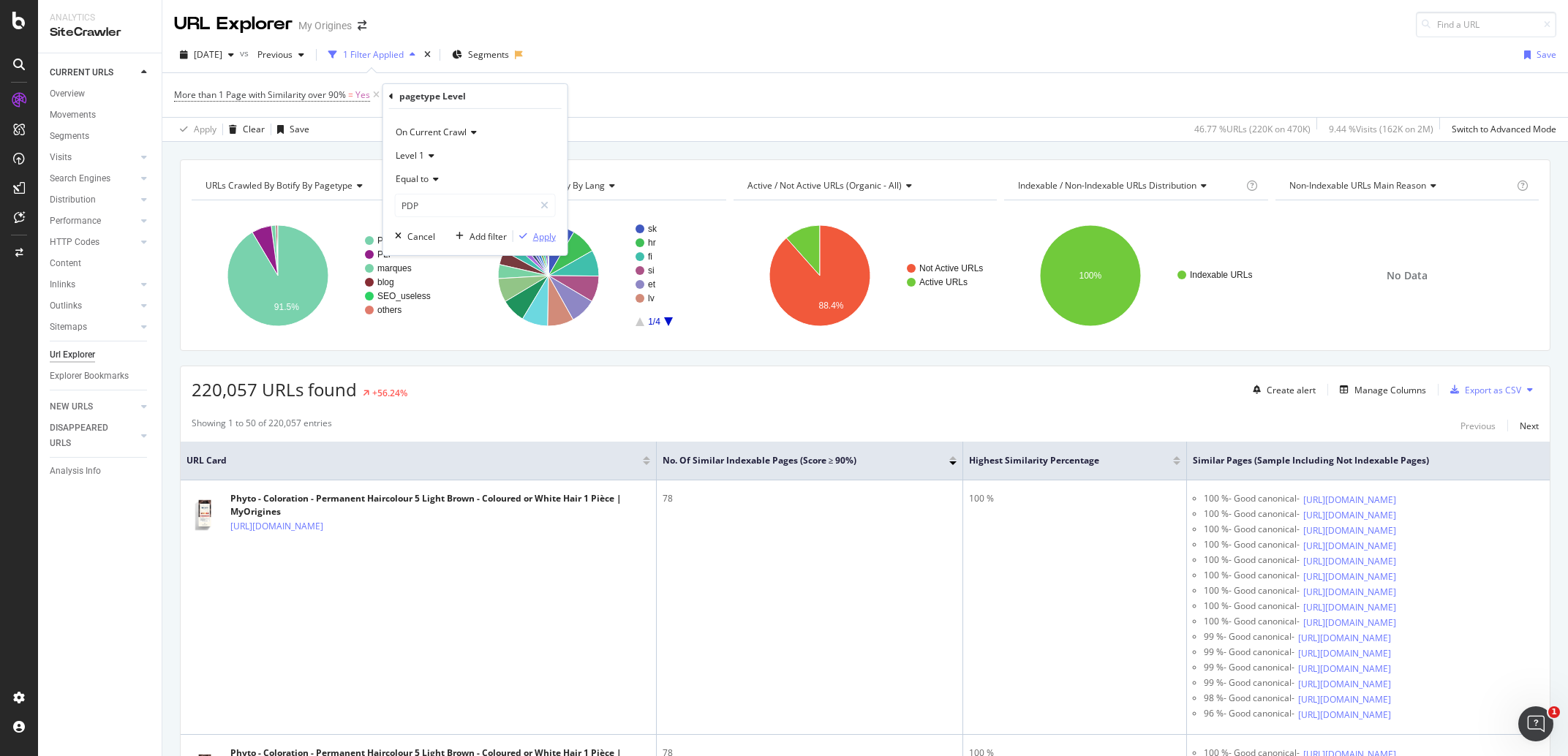
click at [548, 233] on div "Apply" at bounding box center [544, 235] width 23 height 12
